Goal: Information Seeking & Learning: Learn about a topic

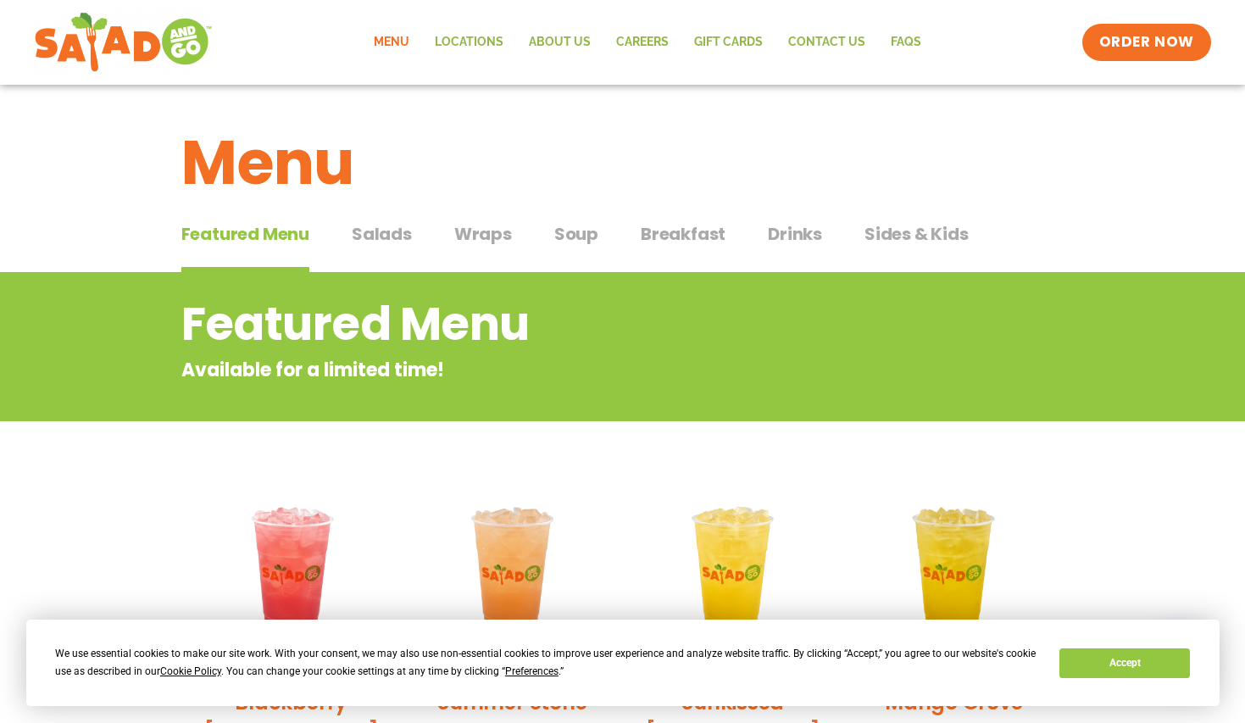
drag, startPoint x: 77, startPoint y: 472, endPoint x: 120, endPoint y: 474, distance: 43.3
click at [370, 238] on span "Salads" at bounding box center [382, 233] width 60 height 25
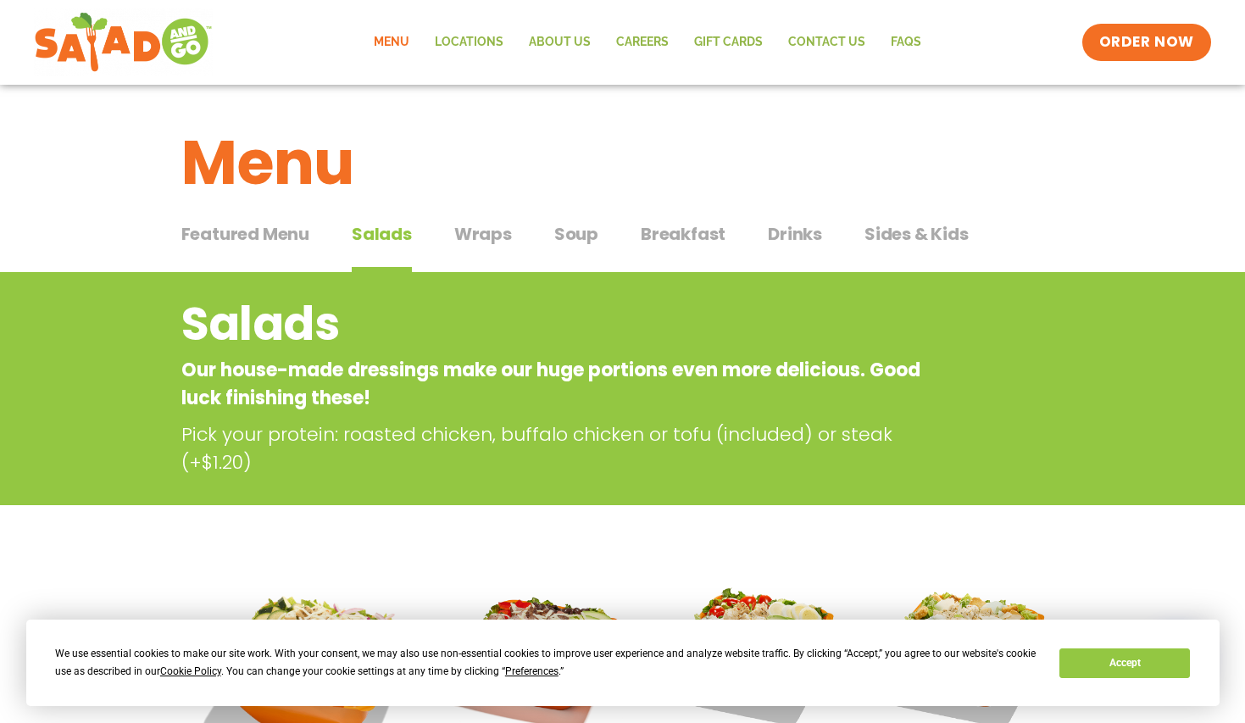
click at [465, 231] on span "Wraps" at bounding box center [483, 233] width 58 height 25
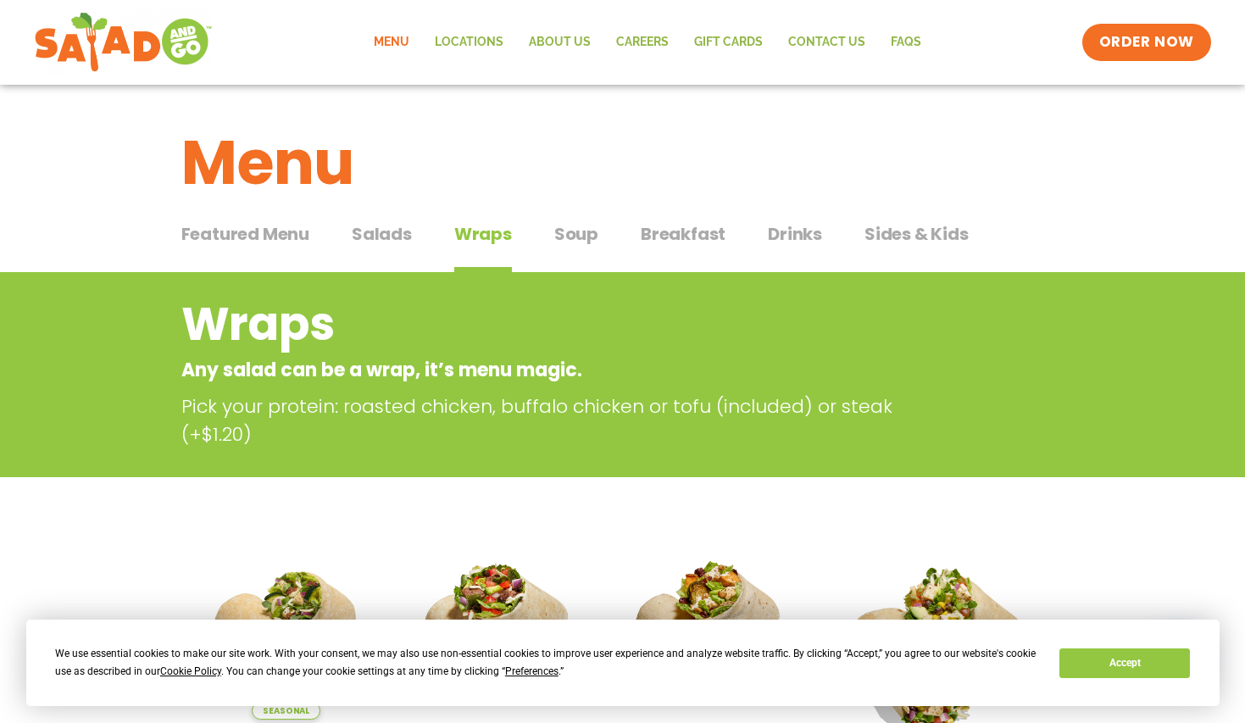
click at [394, 233] on span "Salads" at bounding box center [382, 233] width 60 height 25
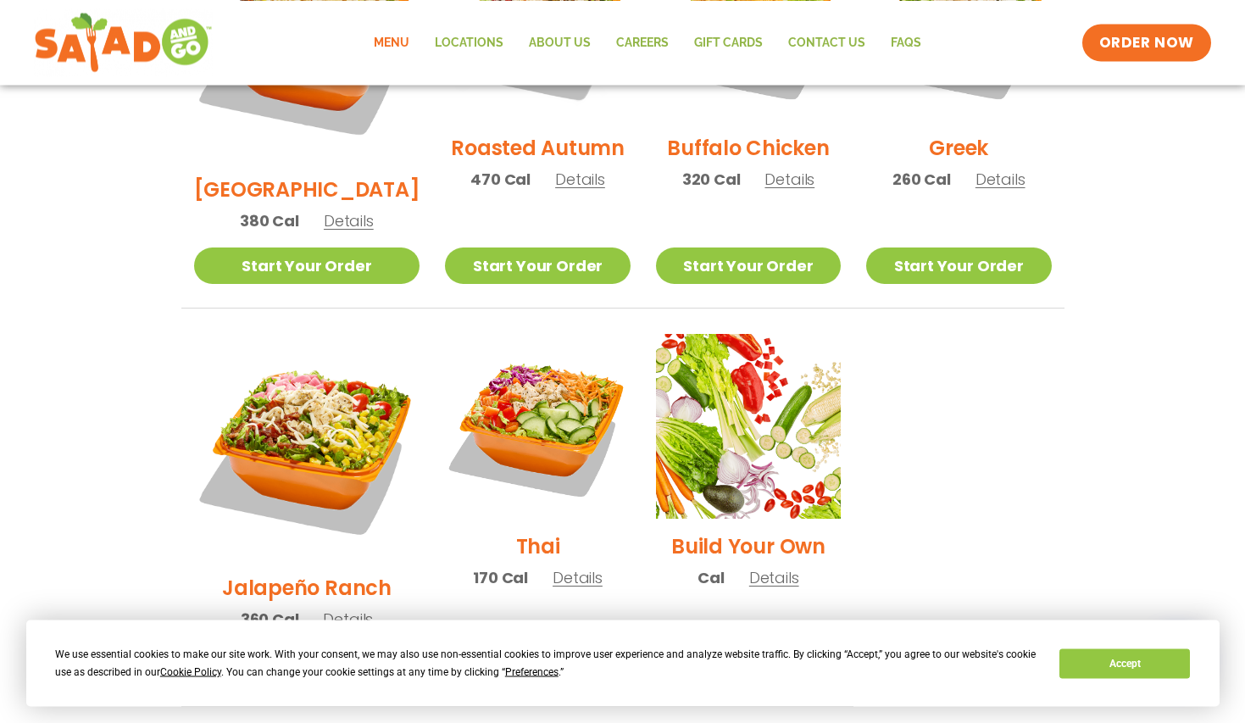
scroll to position [1124, 0]
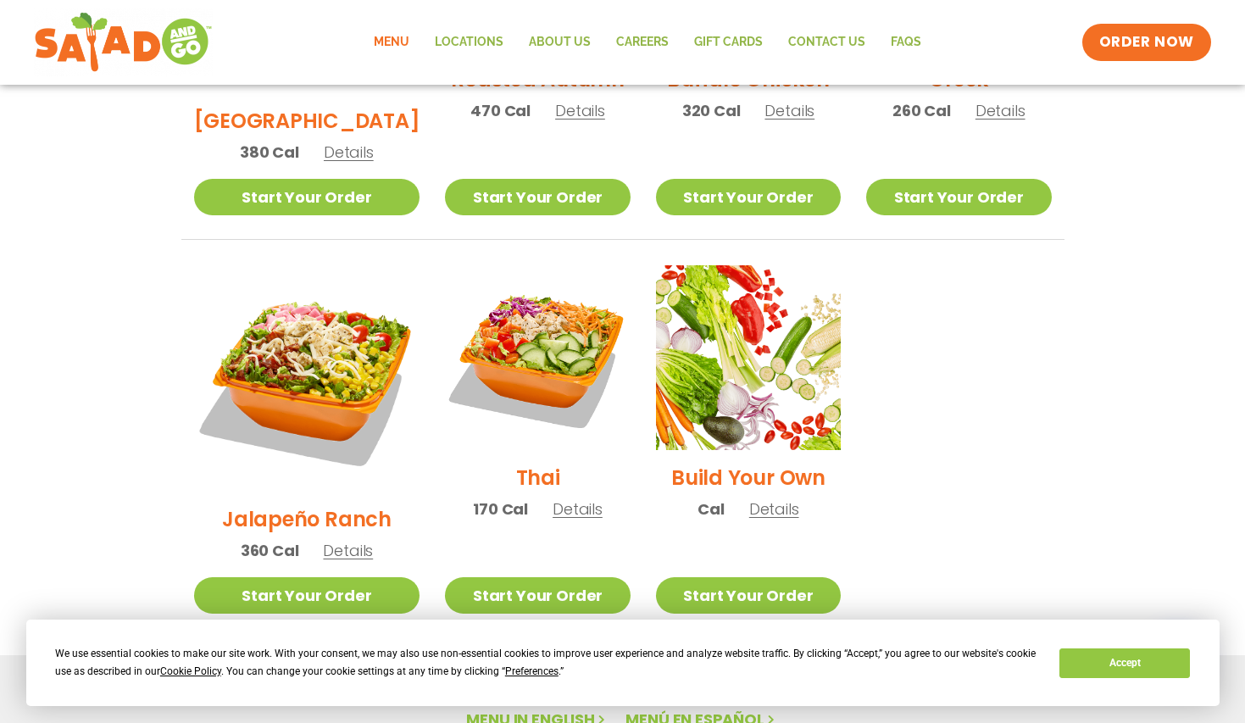
click at [325, 540] on span "Details" at bounding box center [348, 550] width 50 height 21
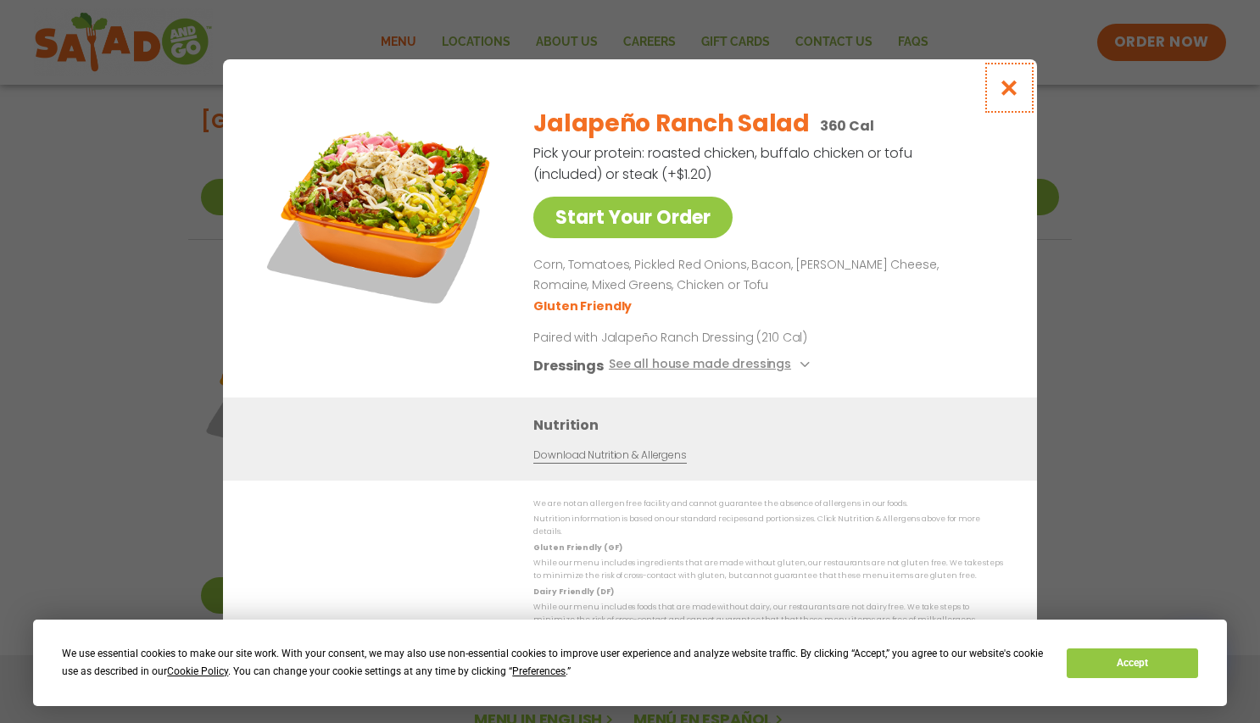
click at [1011, 92] on icon "Close modal" at bounding box center [1009, 88] width 21 height 18
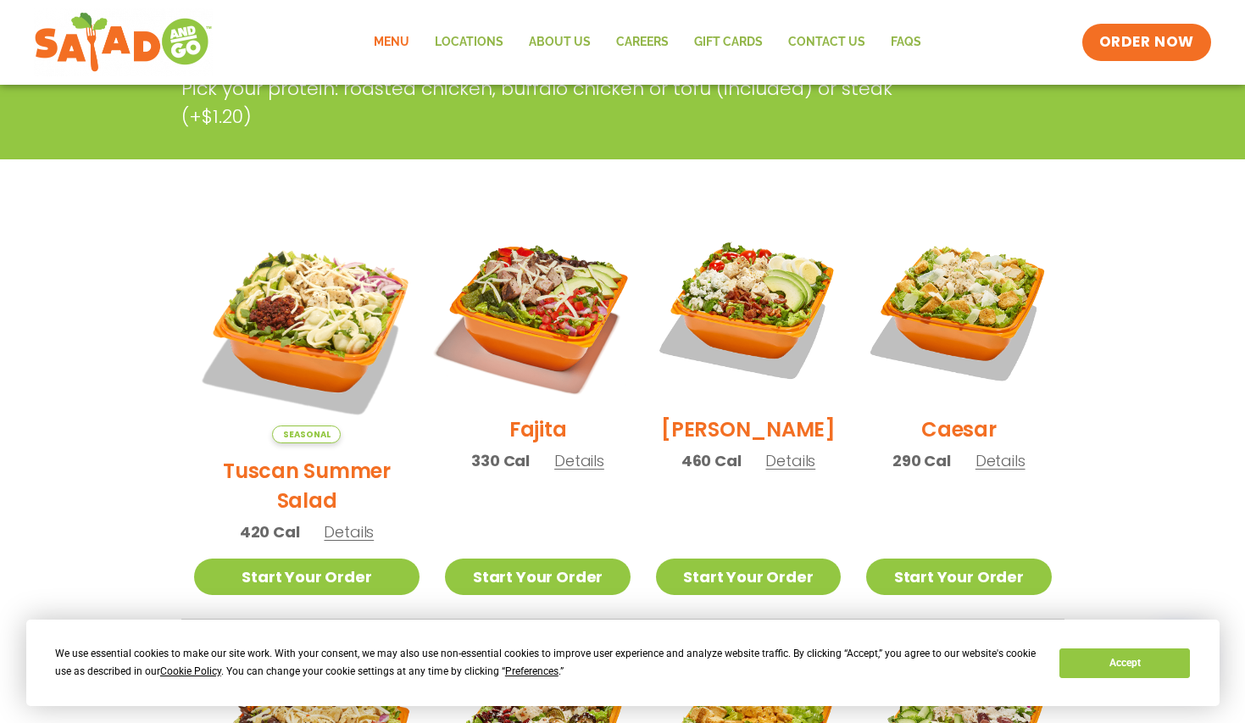
scroll to position [0, 0]
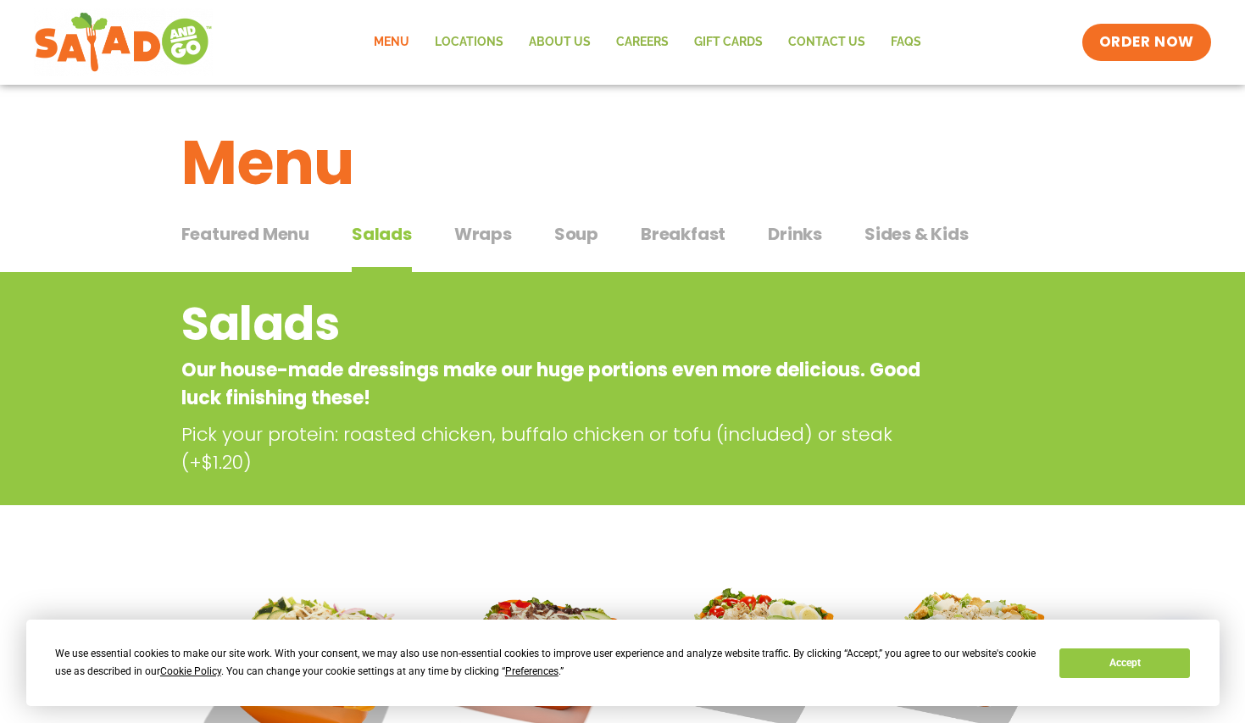
click at [486, 235] on span "Wraps" at bounding box center [483, 233] width 58 height 25
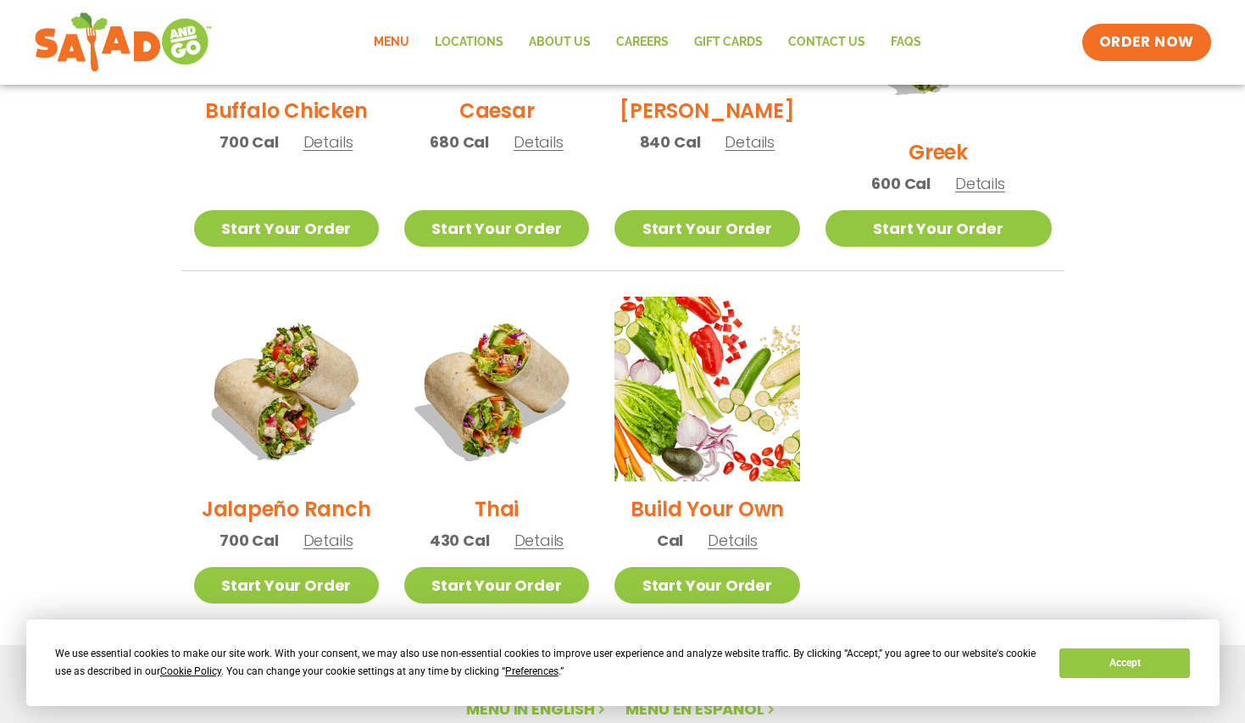
scroll to position [1038, 0]
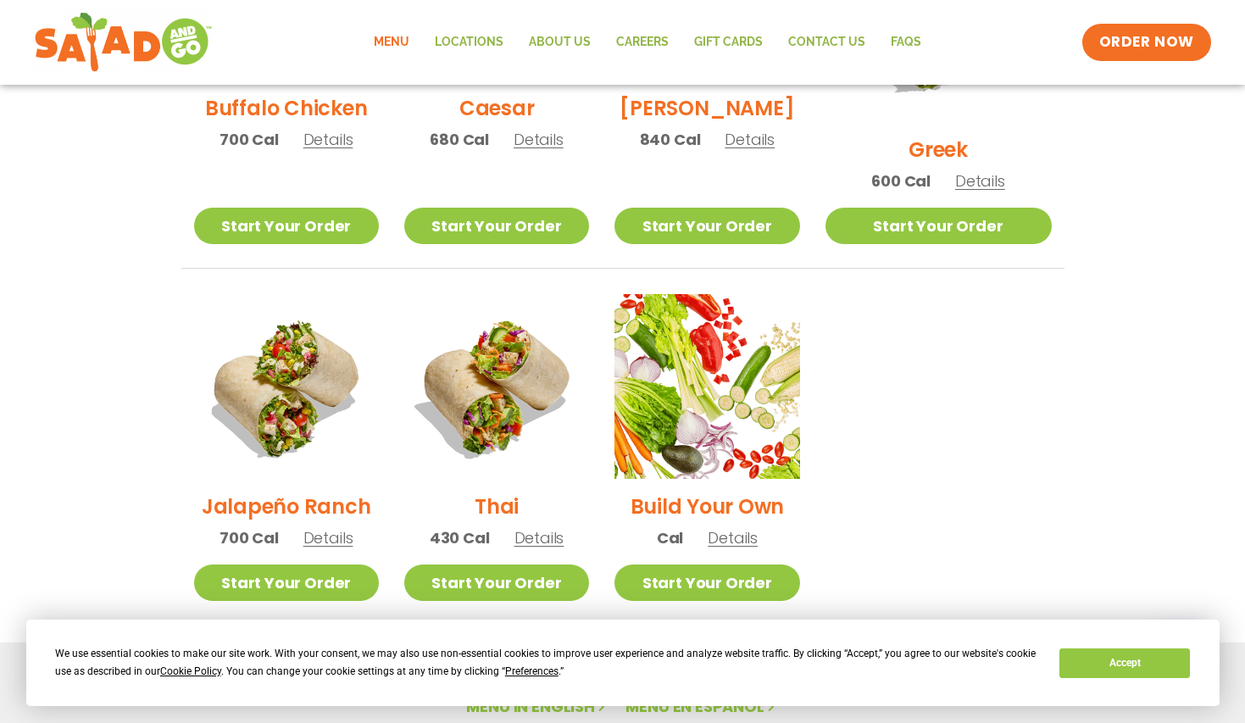
click at [334, 527] on span "Details" at bounding box center [329, 537] width 50 height 21
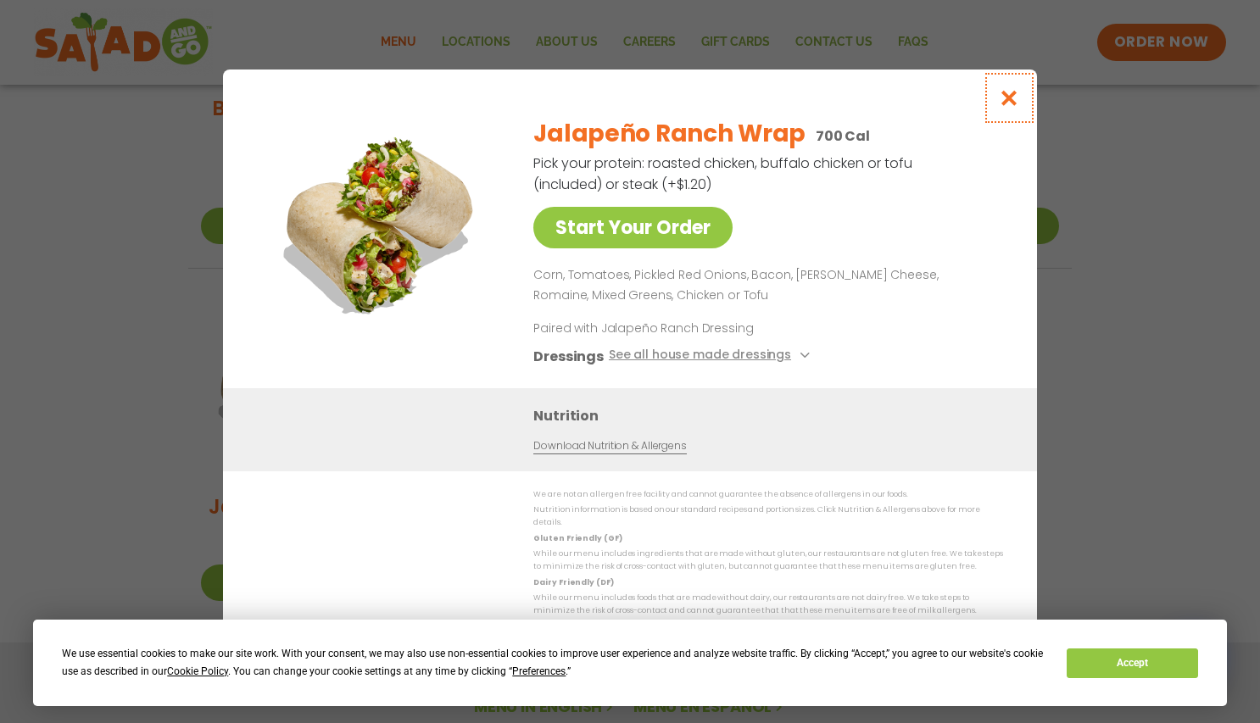
click at [1003, 103] on icon "Close modal" at bounding box center [1009, 98] width 21 height 18
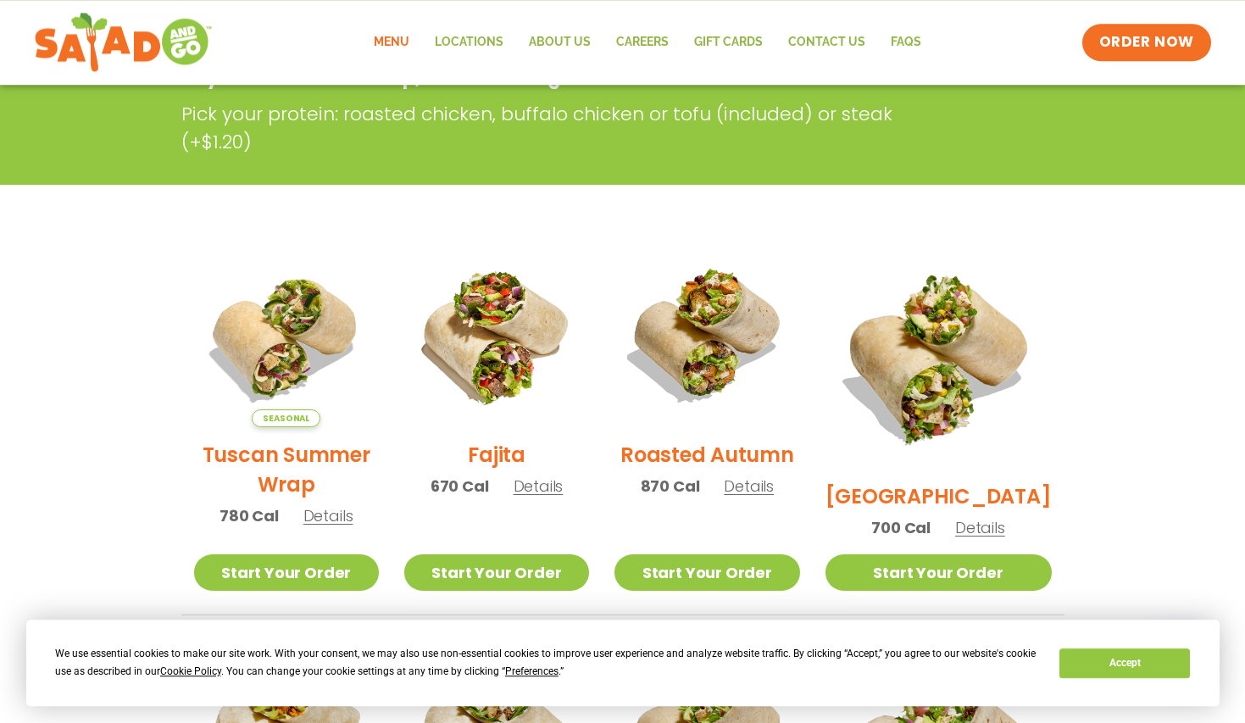
scroll to position [0, 0]
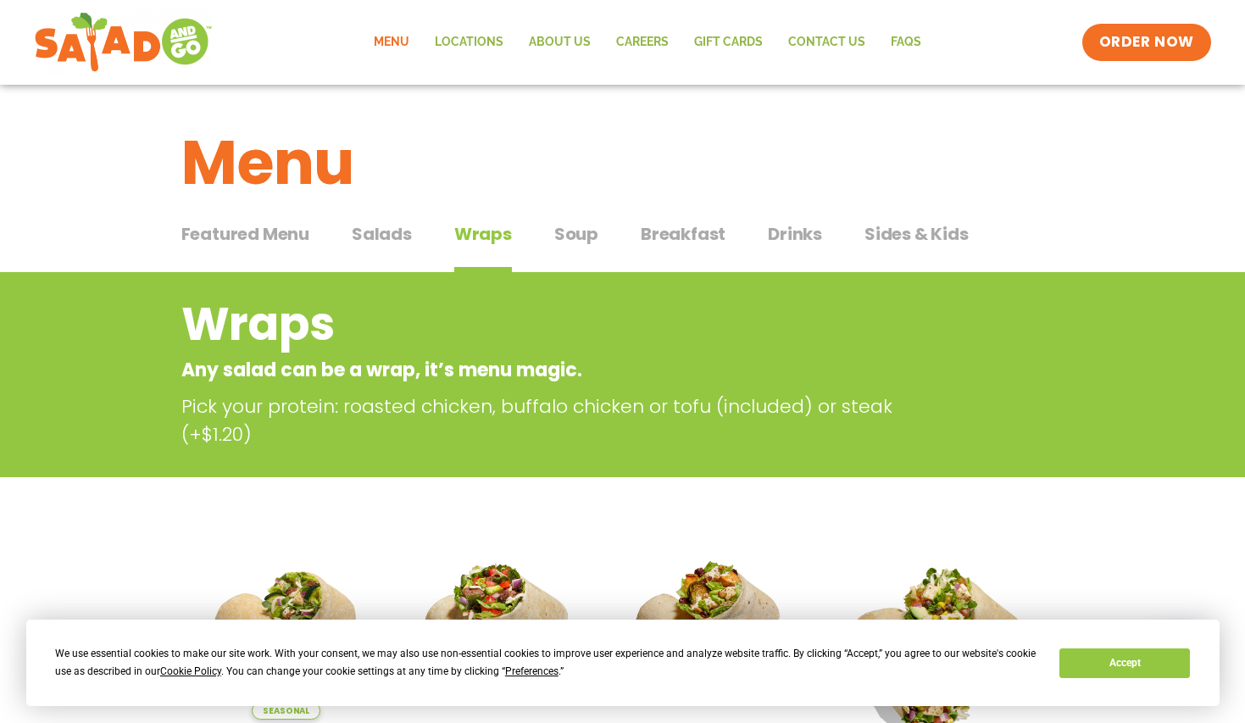
click at [889, 225] on span "Sides & Kids" at bounding box center [917, 233] width 104 height 25
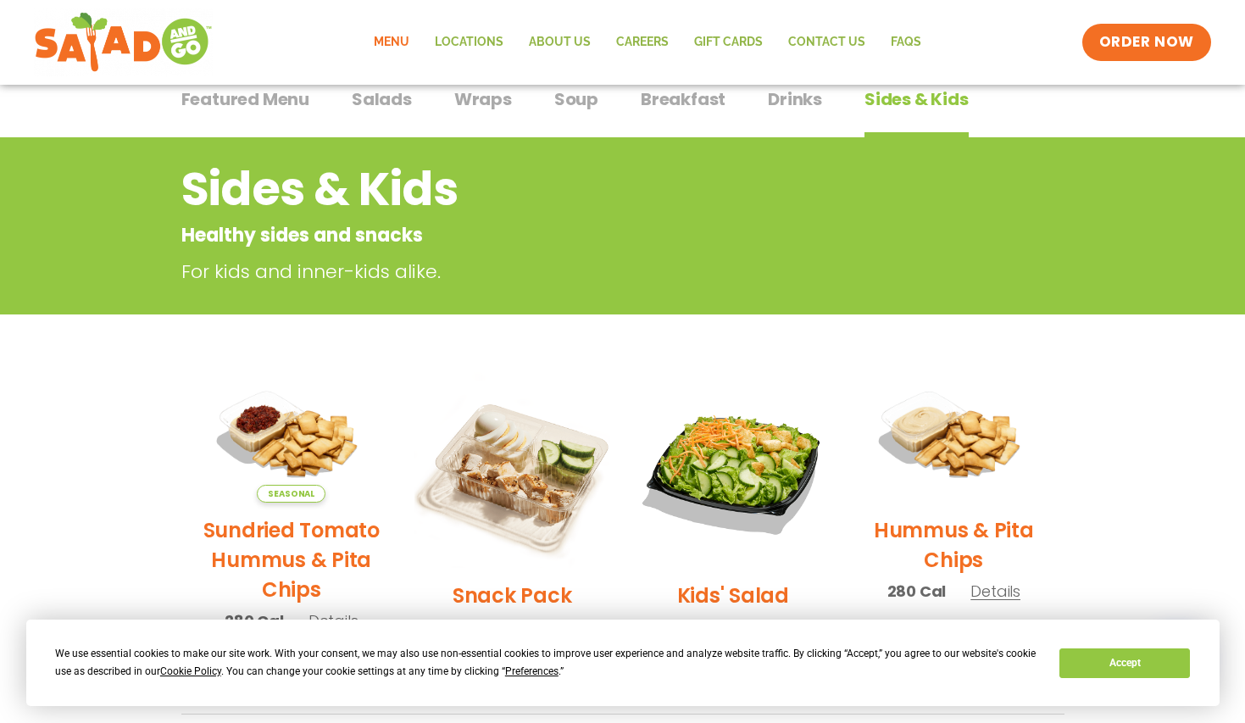
scroll to position [259, 0]
